Goal: Task Accomplishment & Management: Use online tool/utility

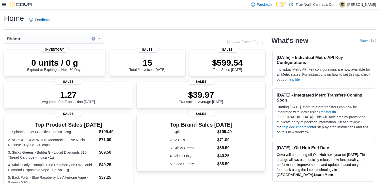
click at [120, 31] on div "Home Feedback Kitchener Updated 1 minute(s) ago 0 units / 0 g Expired or Expiri…" at bounding box center [190, 154] width 380 height 290
click at [98, 39] on icon "Open list of options" at bounding box center [99, 39] width 4 height 4
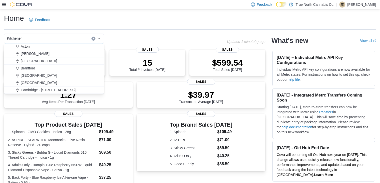
scroll to position [23, 0]
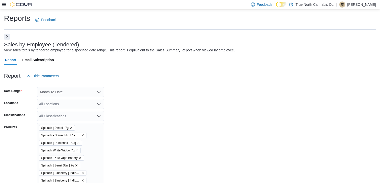
scroll to position [1135, 0]
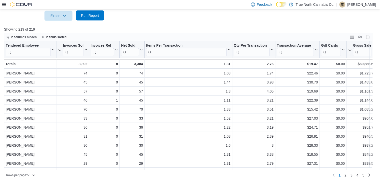
click at [98, 15] on span "Run Report" at bounding box center [90, 15] width 18 height 5
click at [101, 16] on span "Run Report" at bounding box center [90, 16] width 22 height 10
click at [95, 19] on span "Run Report" at bounding box center [90, 16] width 22 height 10
click at [90, 16] on span "Run Report" at bounding box center [90, 15] width 18 height 5
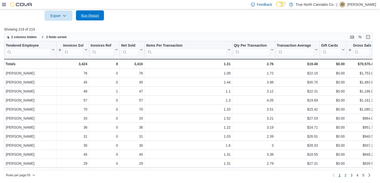
click at [88, 15] on span "Run Report" at bounding box center [90, 15] width 18 height 5
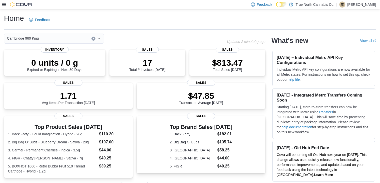
click at [103, 14] on div "Home Feedback" at bounding box center [190, 19] width 372 height 13
click at [98, 39] on icon "Open list of options" at bounding box center [99, 39] width 3 height 2
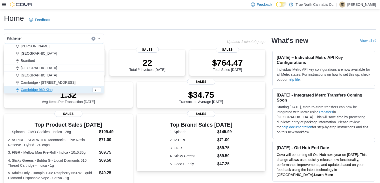
scroll to position [30, 0]
